Goal: Information Seeking & Learning: Learn about a topic

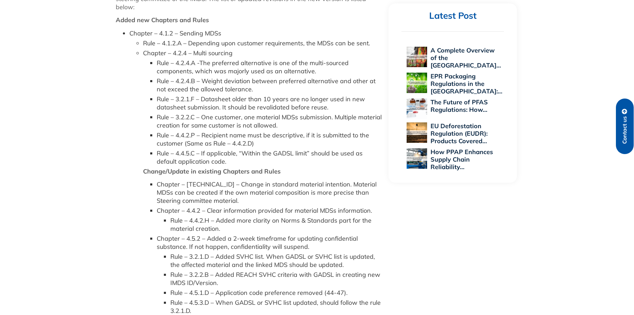
scroll to position [444, 0]
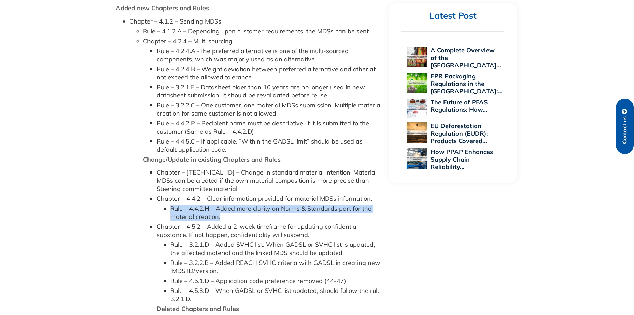
drag, startPoint x: 171, startPoint y: 208, endPoint x: 222, endPoint y: 217, distance: 51.1
click at [222, 217] on li "Rule – 4.4.2.H – Added more clarity on Norms & Standards part for the material …" at bounding box center [276, 213] width 212 height 16
copy li "Rule – 4.4.2.H – Added more clarity on Norms & Standards part for the material …"
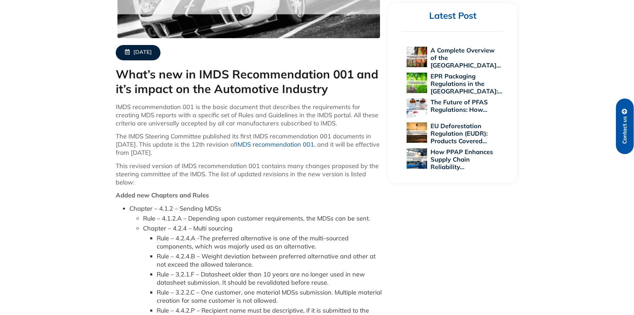
scroll to position [273, 0]
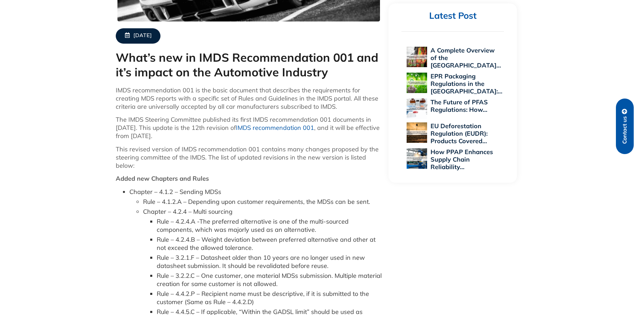
click at [292, 127] on link "IMDS recommendation 001" at bounding box center [275, 128] width 78 height 8
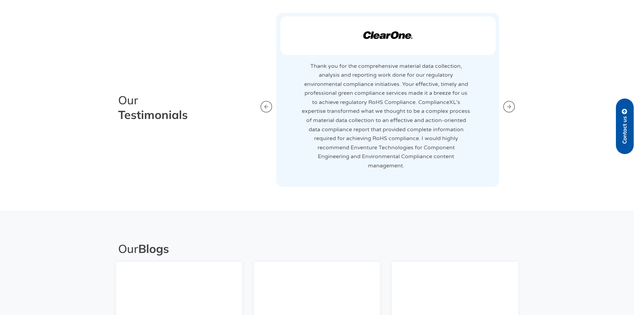
scroll to position [1194, 0]
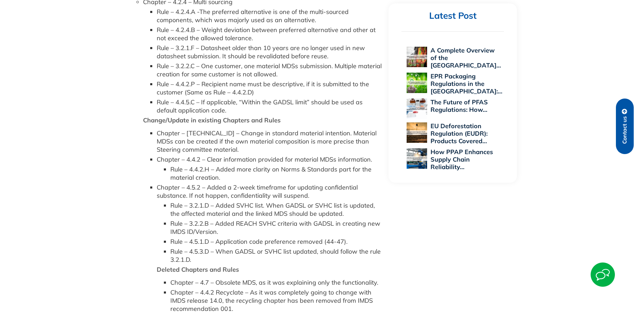
scroll to position [444, 0]
